Goal: Task Accomplishment & Management: Use online tool/utility

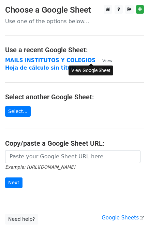
click at [102, 62] on small "View" at bounding box center [107, 60] width 10 height 5
click at [71, 60] on strong "MAILS INSTITUTOS Y COLEGIOS" at bounding box center [50, 60] width 90 height 6
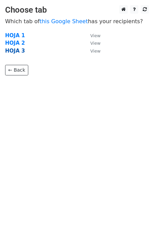
click at [19, 48] on strong "HOJA 3" at bounding box center [15, 51] width 20 height 6
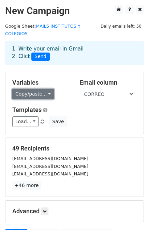
click at [44, 89] on link "Copy/paste..." at bounding box center [33, 94] width 42 height 11
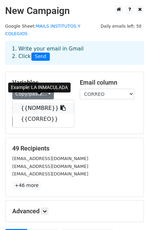
click at [40, 103] on link "{{NOMBRE}}" at bounding box center [43, 108] width 61 height 11
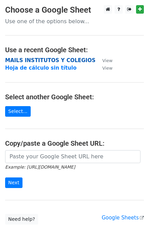
click at [49, 59] on strong "MAILS INSTITUTOS Y COLEGIOS" at bounding box center [50, 60] width 90 height 6
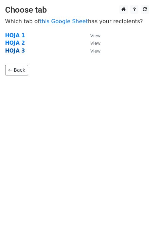
click at [16, 53] on strong "HOJA 3" at bounding box center [15, 51] width 20 height 6
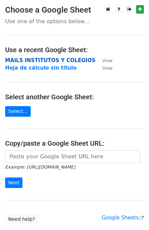
click at [59, 60] on strong "MAILS INSTITUTOS Y COLEGIOS" at bounding box center [50, 60] width 90 height 6
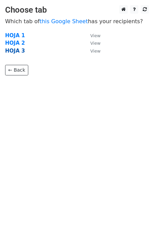
click at [19, 50] on strong "HOJA 3" at bounding box center [15, 51] width 20 height 6
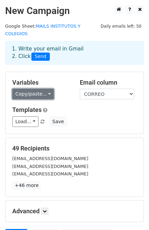
click at [46, 89] on link "Copy/paste..." at bounding box center [33, 94] width 42 height 11
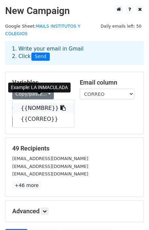
click at [34, 103] on link "{{NOMBRE}}" at bounding box center [43, 108] width 61 height 11
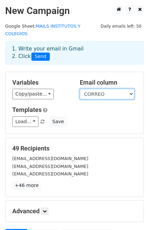
click at [87, 89] on select "NOMBRE CORREO" at bounding box center [107, 94] width 55 height 11
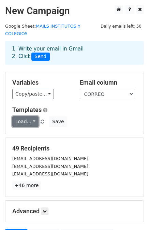
click at [31, 116] on link "Load..." at bounding box center [25, 121] width 26 height 11
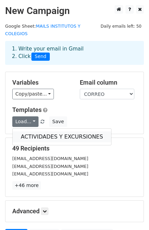
click at [30, 131] on link "ACTIVIDADES Y EXCURSIONES" at bounding box center [62, 136] width 99 height 11
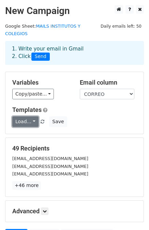
click at [30, 116] on link "Load..." at bounding box center [25, 121] width 26 height 11
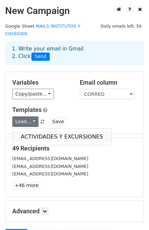
click at [27, 131] on link "ACTIVIDADES Y EXCURSIONES" at bounding box center [62, 136] width 99 height 11
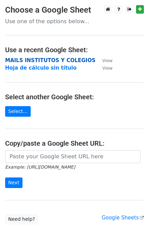
click at [47, 60] on strong "MAILS INSTITUTOS Y COLEGIOS" at bounding box center [50, 60] width 90 height 6
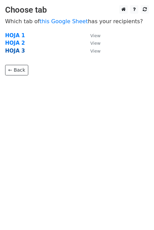
click at [13, 51] on strong "HOJA 3" at bounding box center [15, 51] width 20 height 6
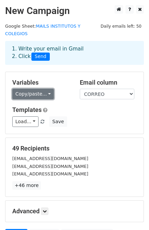
click at [42, 89] on link "Copy/paste..." at bounding box center [33, 94] width 42 height 11
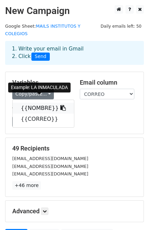
click at [37, 103] on link "{{NOMBRE}}" at bounding box center [43, 108] width 61 height 11
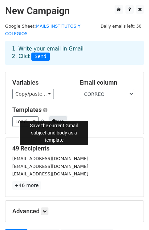
click at [53, 116] on button "Save" at bounding box center [58, 121] width 18 height 11
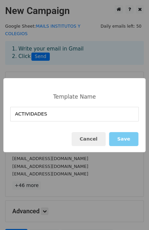
type input "ACTIVIDADES"
click at [128, 140] on button "Save" at bounding box center [123, 139] width 29 height 14
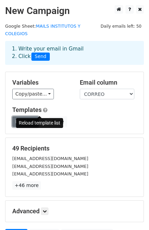
click at [31, 116] on link "Load..." at bounding box center [25, 121] width 26 height 11
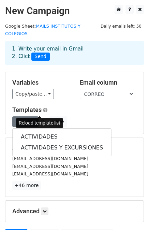
click at [41, 120] on span at bounding box center [43, 122] width 4 height 4
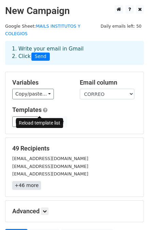
click at [26, 181] on link "+46 more" at bounding box center [26, 185] width 29 height 9
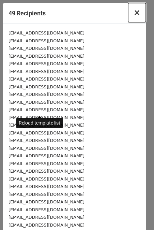
click at [129, 14] on button "×" at bounding box center [137, 12] width 18 height 19
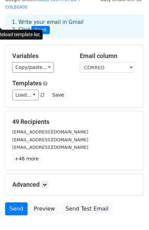
scroll to position [61, 0]
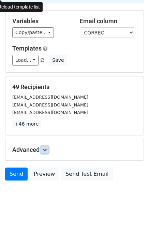
click at [45, 148] on icon at bounding box center [45, 150] width 4 height 4
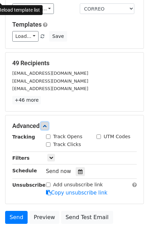
scroll to position [89, 0]
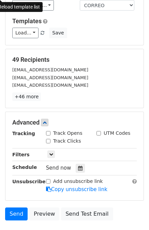
click at [49, 131] on input "Track Opens" at bounding box center [48, 133] width 4 height 4
checkbox input "true"
click at [48, 139] on input "Track Clicks" at bounding box center [48, 141] width 4 height 4
checkbox input "true"
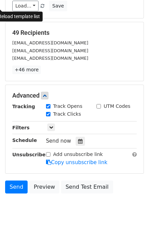
scroll to position [128, 0]
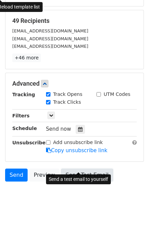
click at [71, 168] on link "Send Test Email" at bounding box center [87, 174] width 52 height 13
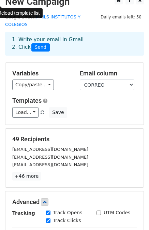
scroll to position [0, 0]
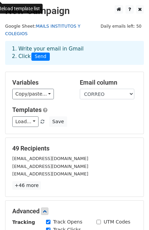
click at [62, 25] on link "MAILS INSTITUTOS Y COLEGIOS" at bounding box center [42, 30] width 75 height 13
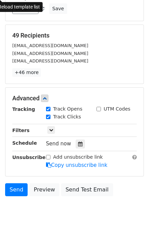
scroll to position [128, 0]
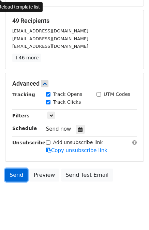
click at [15, 168] on link "Send" at bounding box center [16, 174] width 23 height 13
